Goal: Find specific page/section: Find specific page/section

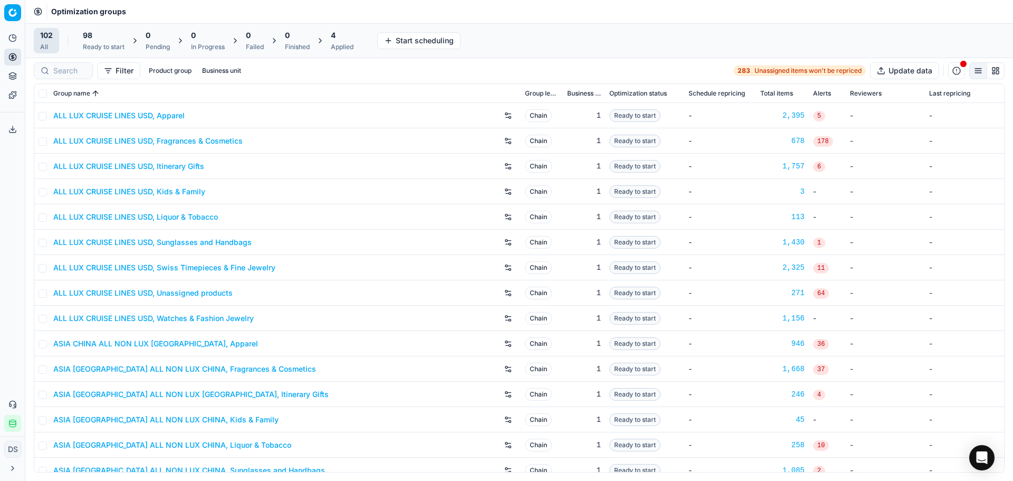
click at [349, 38] on div "4" at bounding box center [342, 35] width 23 height 11
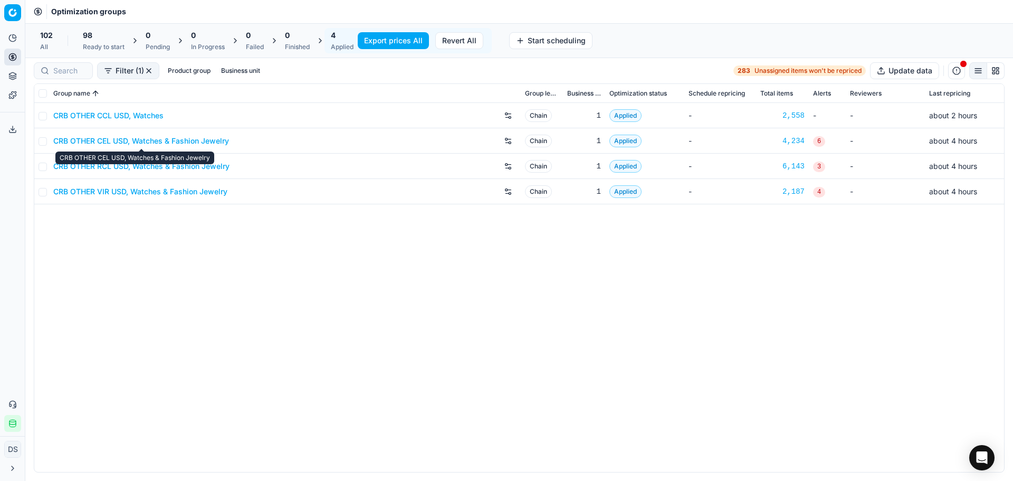
click at [129, 137] on link "CRB OTHER CEL USD, Watches & Fashion Jewelry" at bounding box center [141, 141] width 176 height 11
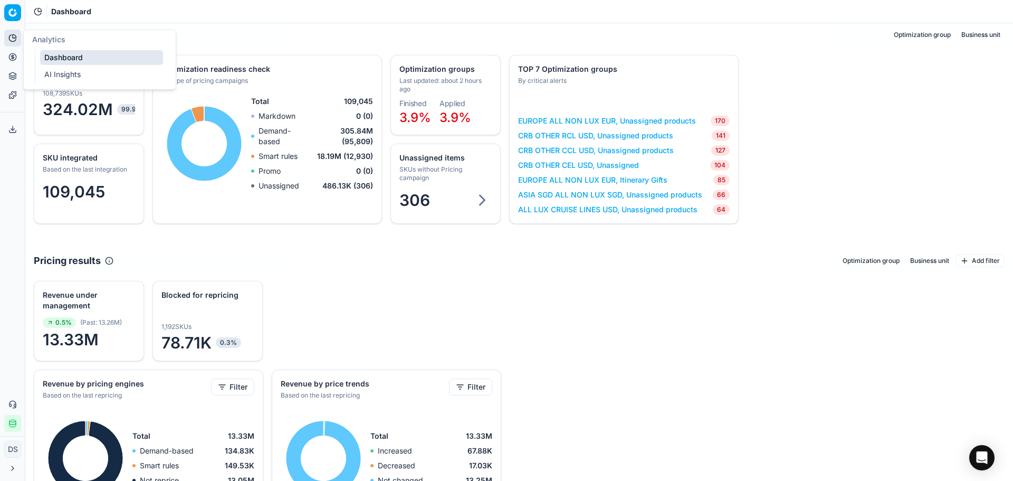
click at [11, 57] on icon at bounding box center [12, 57] width 8 height 8
click at [16, 53] on icon at bounding box center [12, 57] width 8 height 8
click at [51, 74] on link "Optimization groups" at bounding box center [101, 76] width 123 height 15
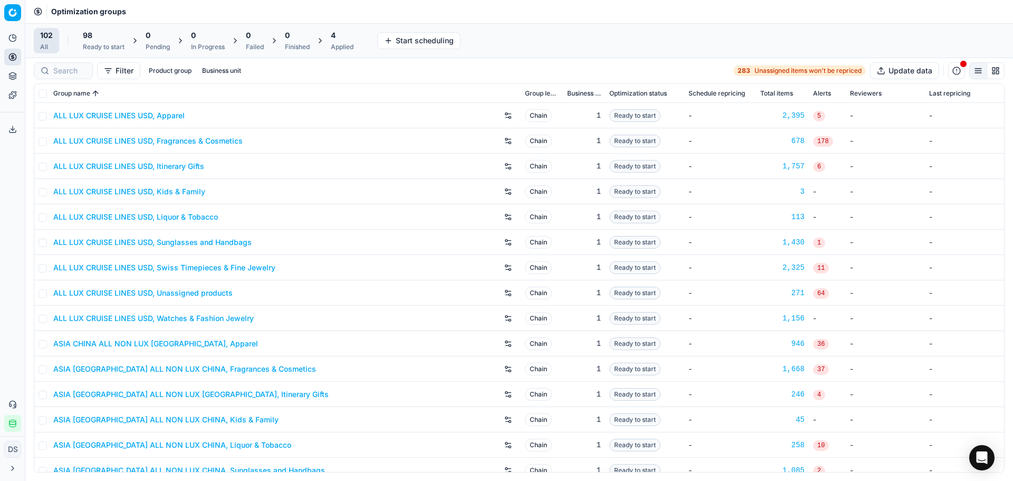
click at [350, 44] on div "Applied" at bounding box center [342, 47] width 23 height 8
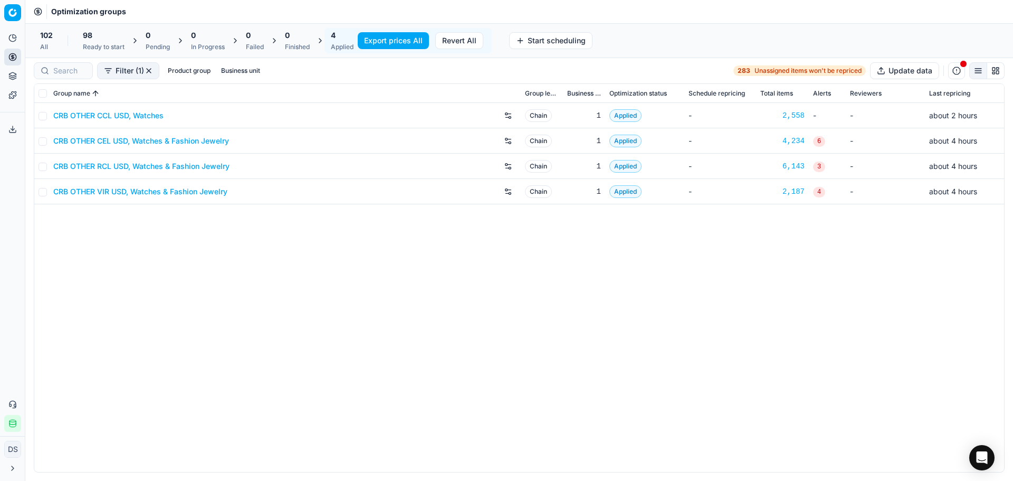
click at [126, 136] on link "CRB OTHER CEL USD, Watches & Fashion Jewelry" at bounding box center [141, 141] width 176 height 11
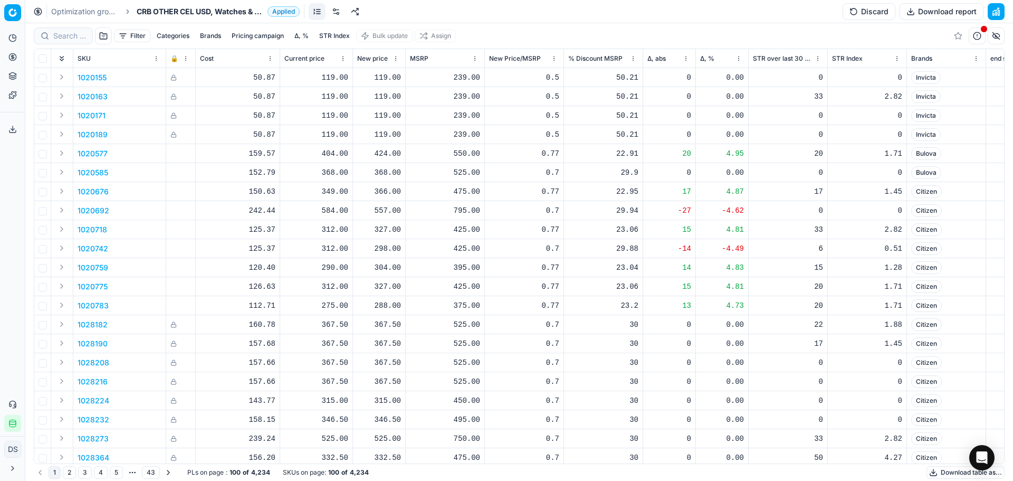
click at [999, 11] on button "button" at bounding box center [996, 11] width 17 height 17
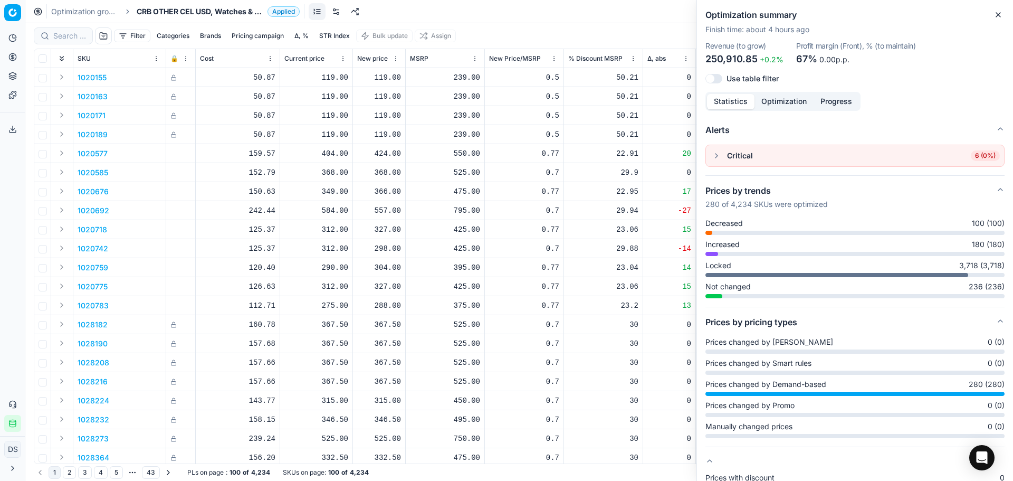
click at [772, 104] on button "Optimization" at bounding box center [783, 101] width 59 height 15
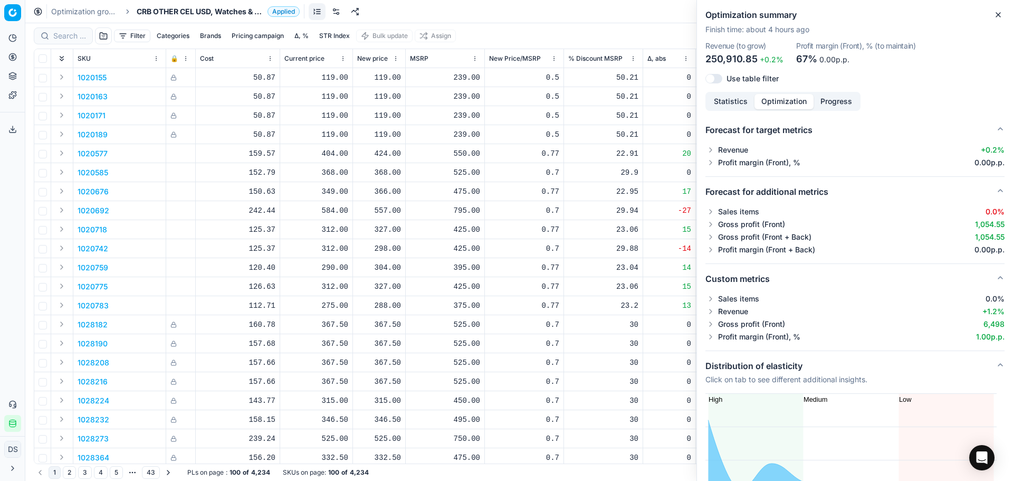
click at [709, 309] on button "button" at bounding box center [710, 311] width 11 height 11
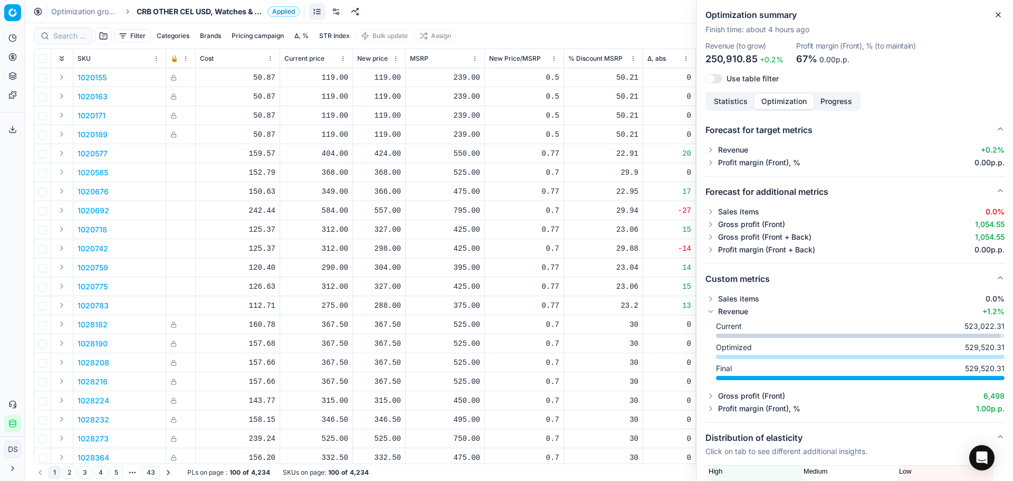
click at [76, 14] on link "Optimization groups" at bounding box center [85, 11] width 68 height 11
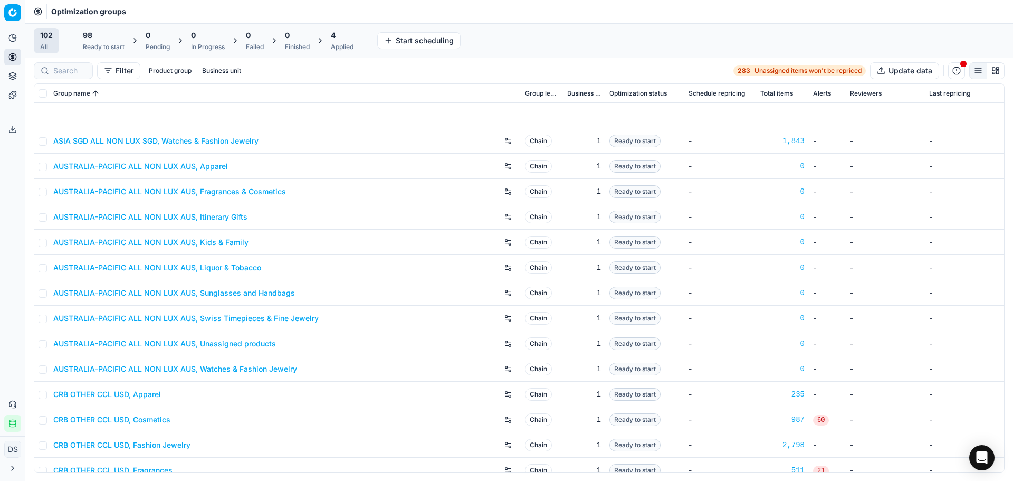
scroll to position [844, 0]
